Goal: Communication & Community: Answer question/provide support

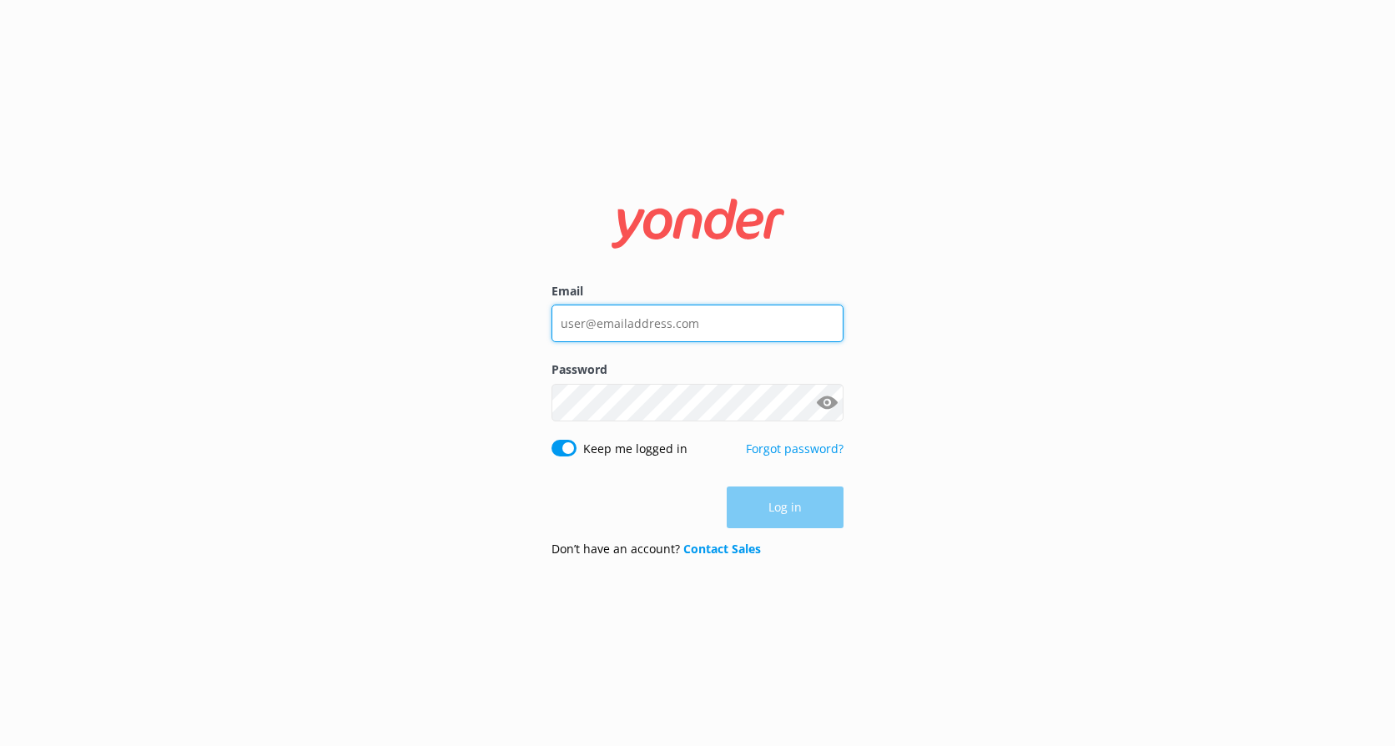
type input "[EMAIL_ADDRESS][DOMAIN_NAME]"
click at [809, 506] on div "Log in" at bounding box center [697, 507] width 292 height 42
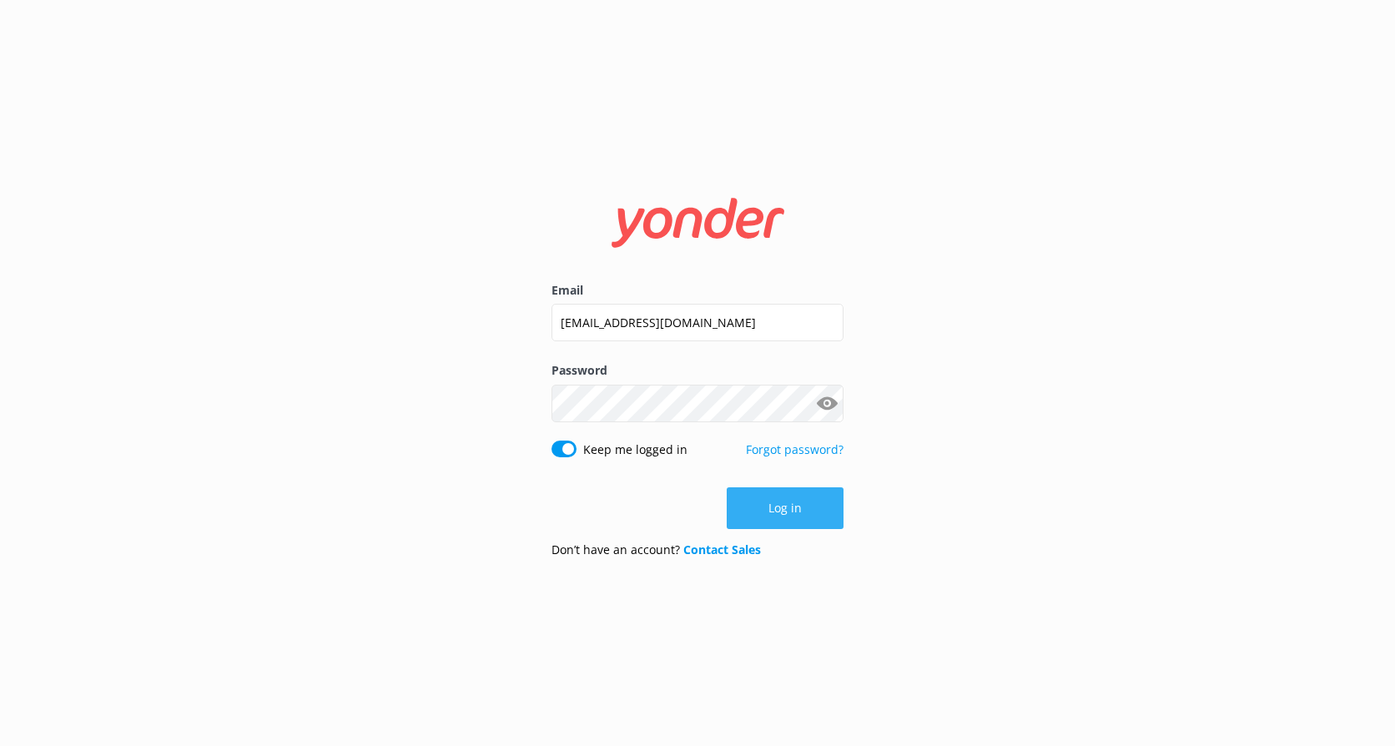
click at [794, 509] on button "Log in" at bounding box center [785, 508] width 117 height 42
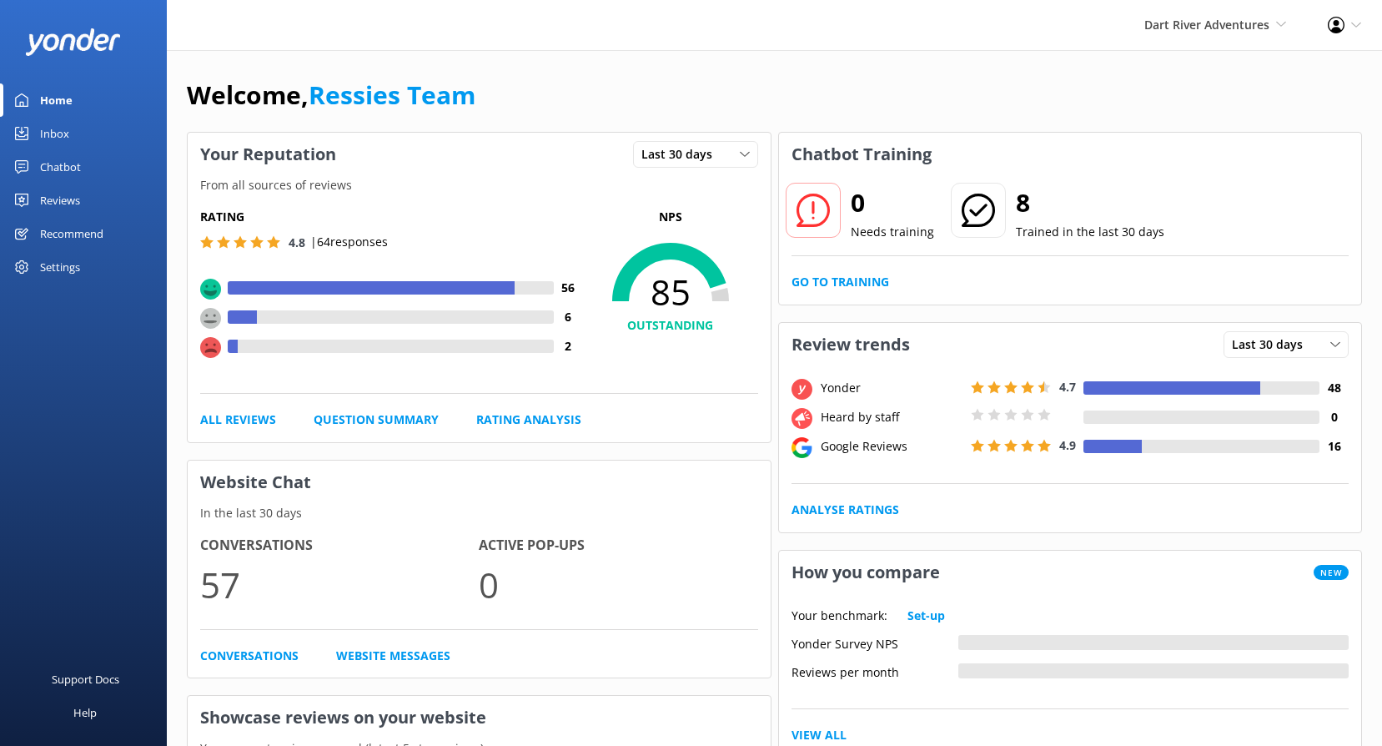
click at [60, 205] on div "Reviews" at bounding box center [60, 200] width 40 height 33
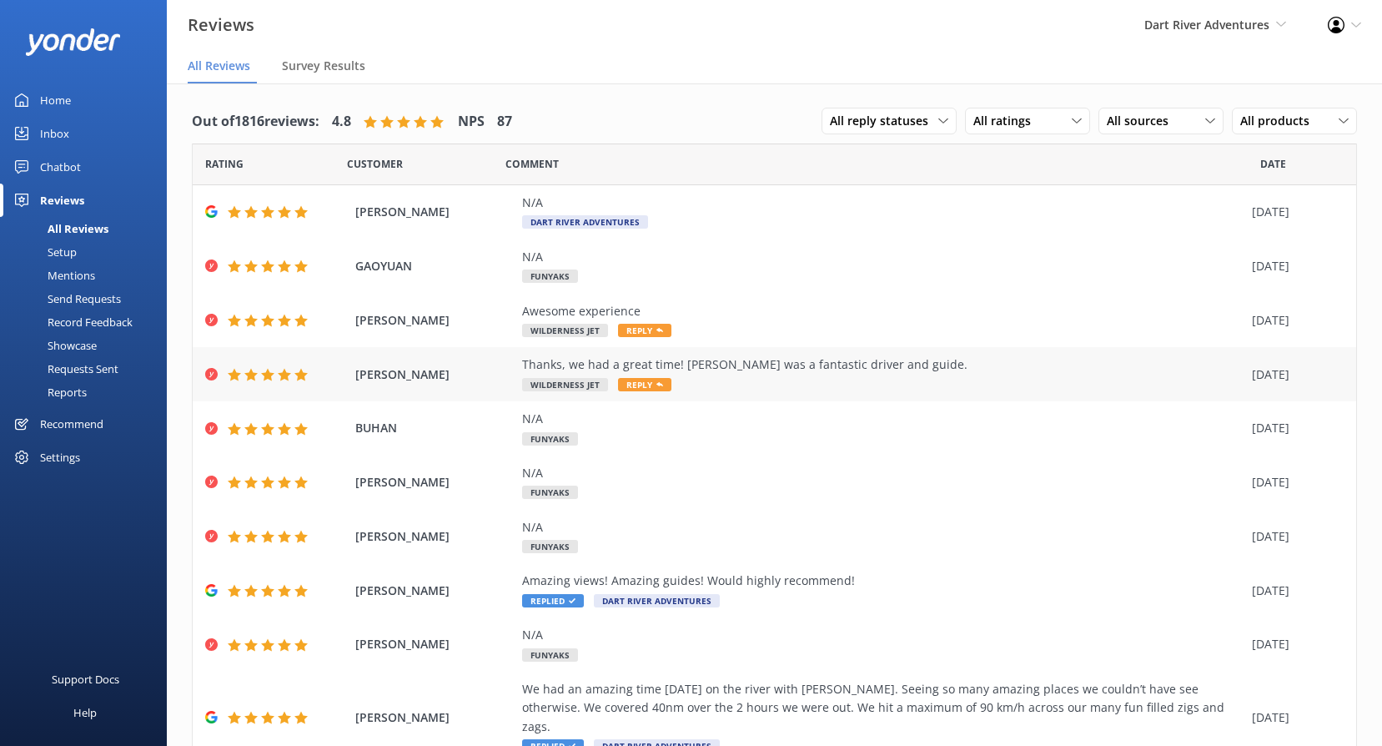
click at [651, 385] on span "Reply" at bounding box center [644, 384] width 53 height 13
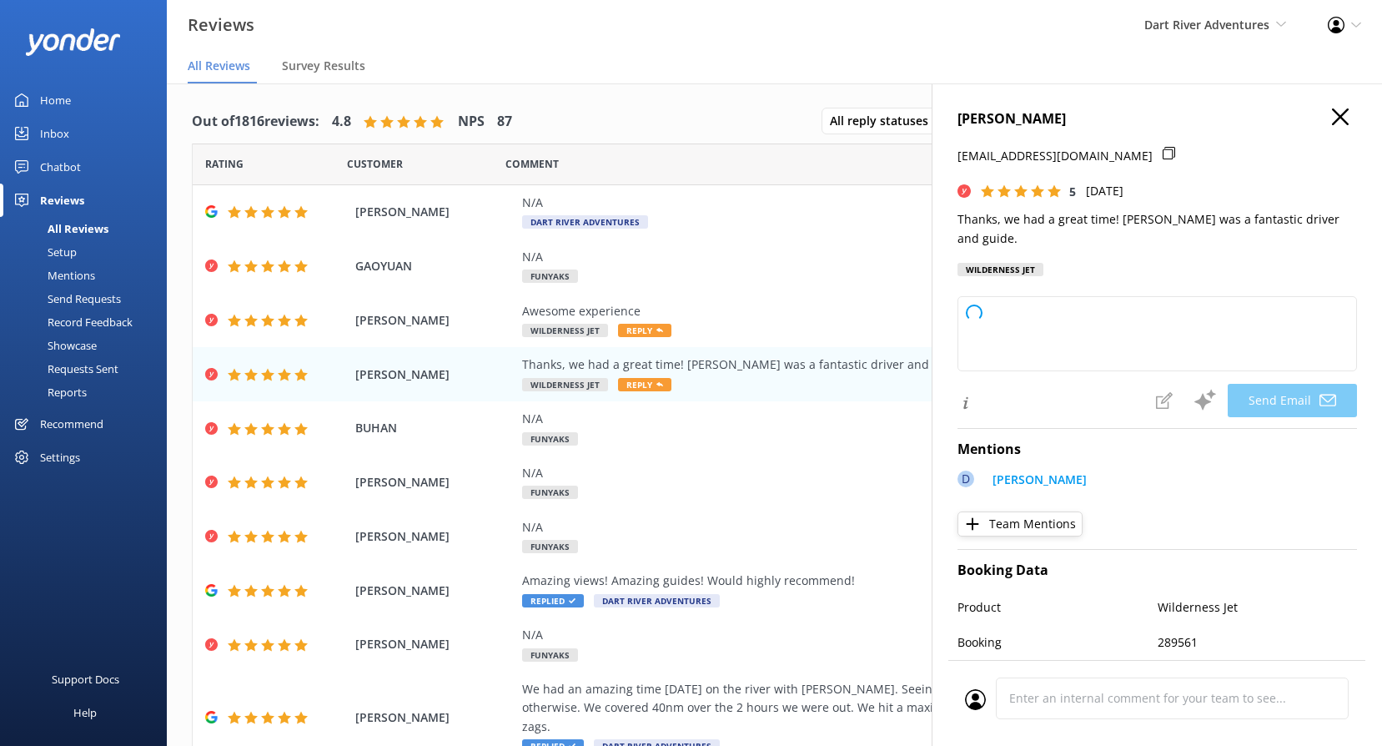
type textarea "Thank you so much, [PERSON_NAME]! We're thrilled to hear you had a great time a…"
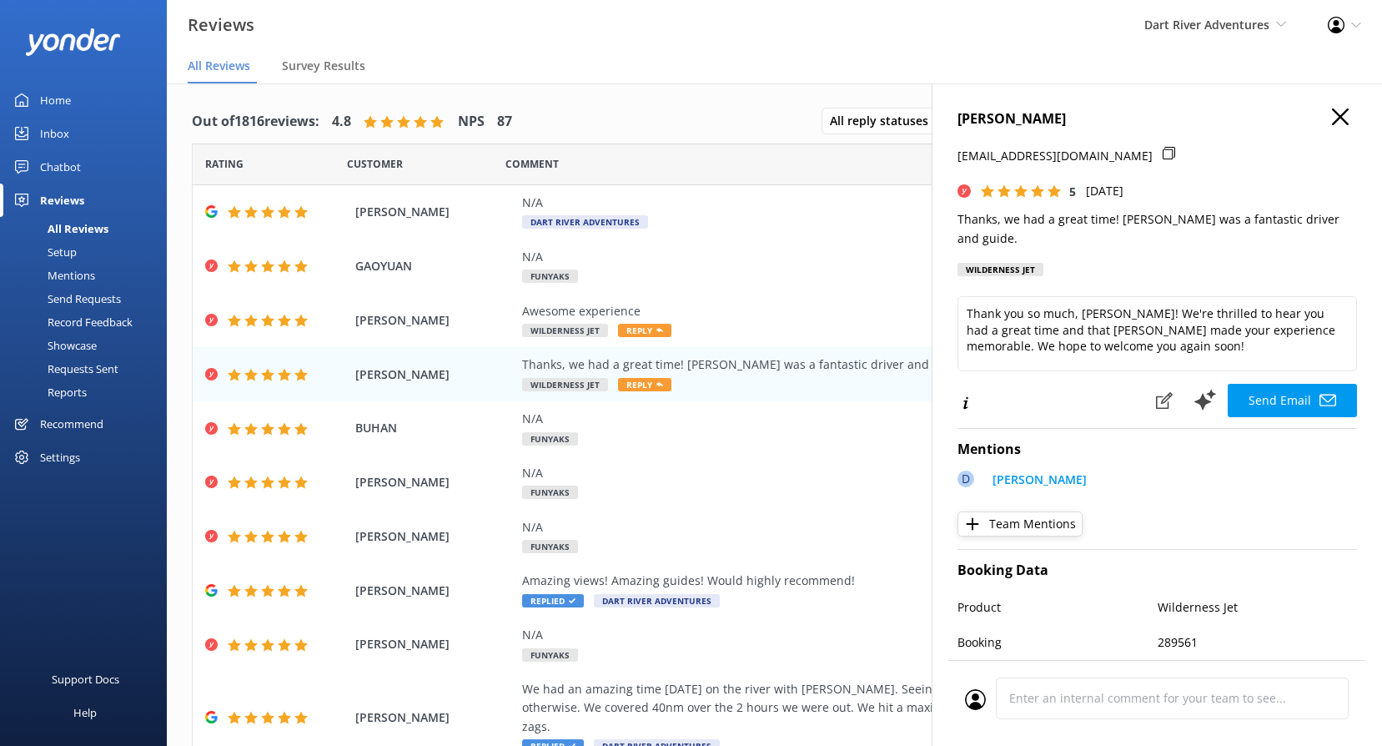
click at [1332, 118] on icon "button" at bounding box center [1340, 116] width 17 height 17
